Goal: Task Accomplishment & Management: Use online tool/utility

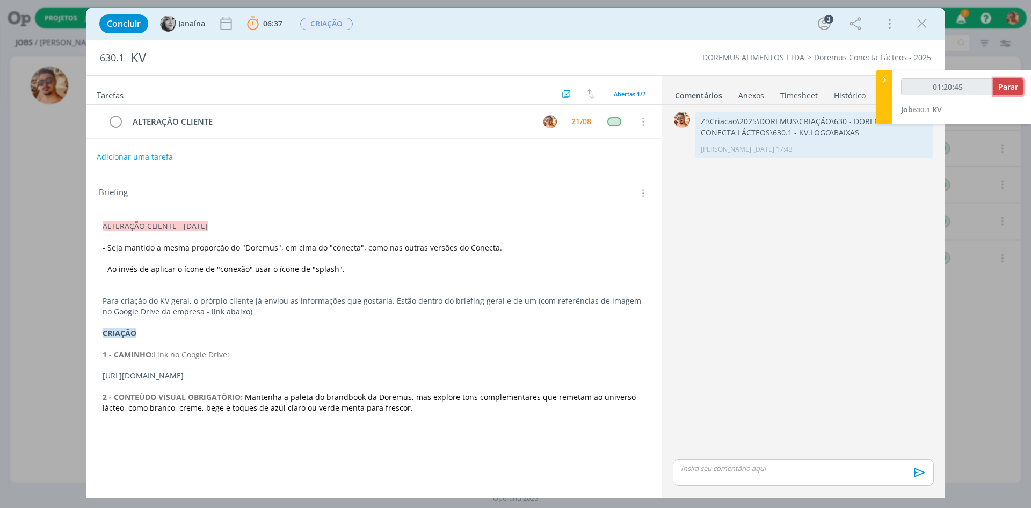
click at [1007, 87] on span "Parar" at bounding box center [1009, 87] width 20 height 10
type input "01:21:00"
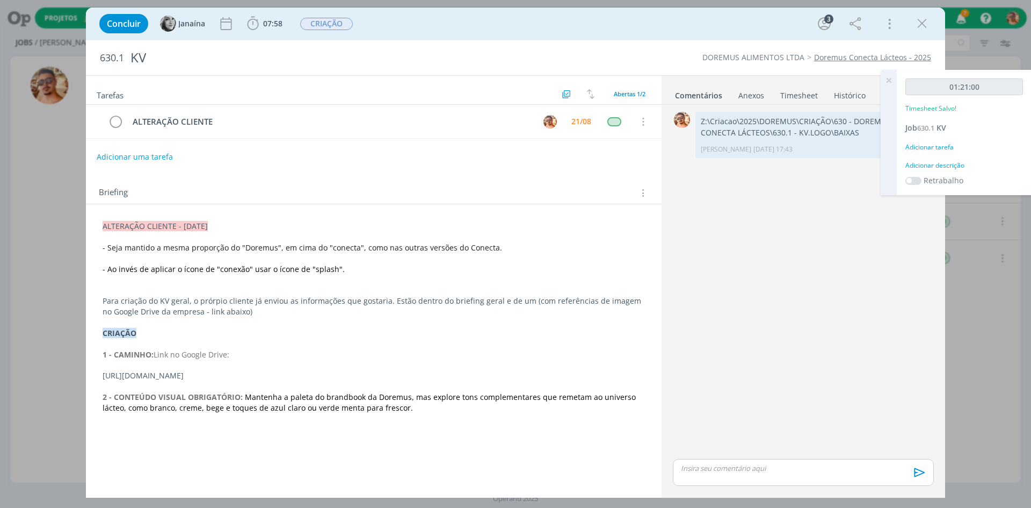
click at [888, 83] on icon at bounding box center [888, 80] width 19 height 21
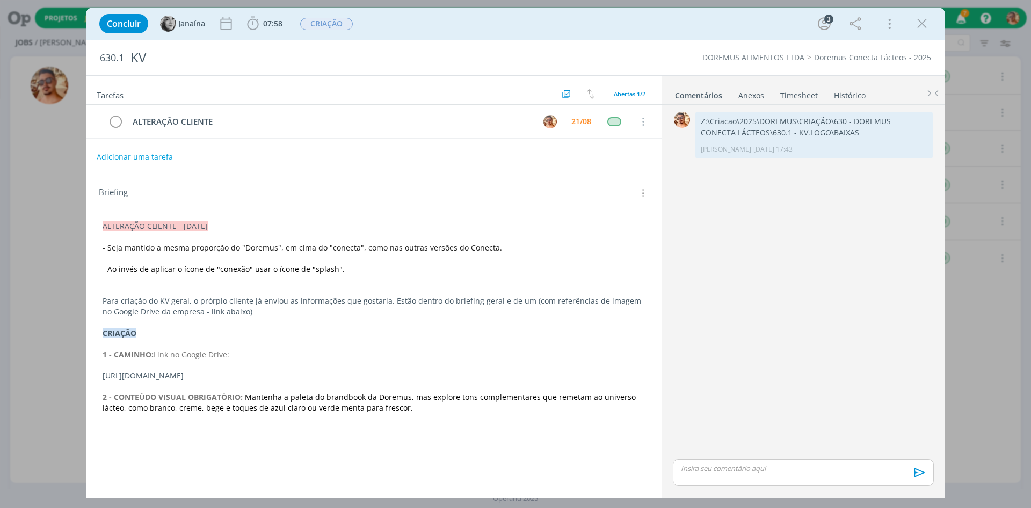
click at [766, 465] on p "dialog" at bounding box center [804, 468] width 244 height 10
click at [914, 469] on icon "dialog" at bounding box center [919, 476] width 16 height 16
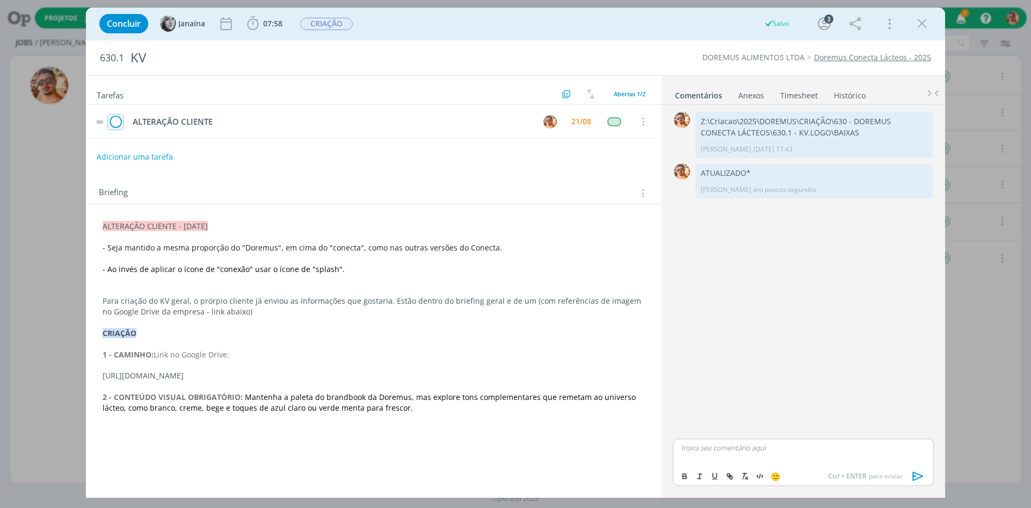
click at [115, 125] on icon "dialog" at bounding box center [115, 122] width 15 height 16
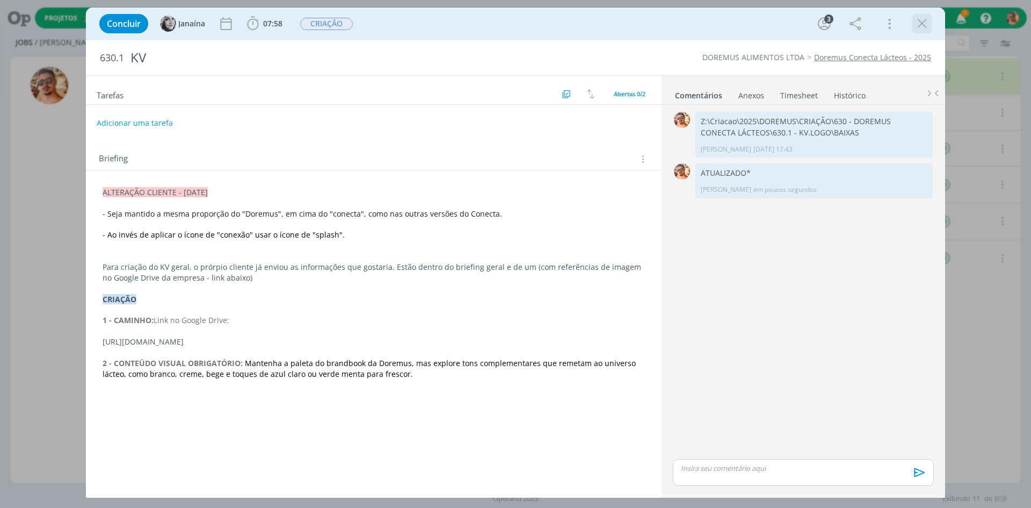
click at [923, 23] on icon "dialog" at bounding box center [922, 24] width 16 height 16
